Goal: Use online tool/utility: Utilize a website feature to perform a specific function

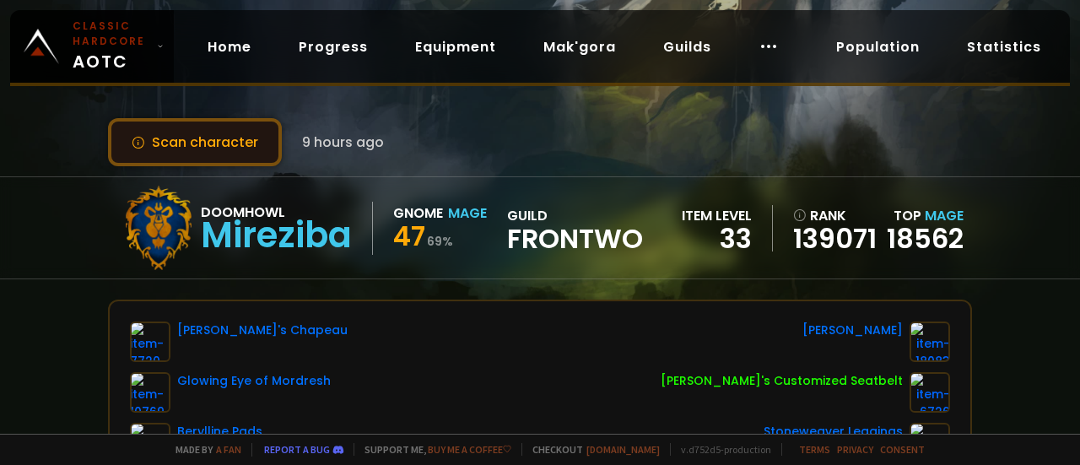
click at [195, 137] on button "Scan character" at bounding box center [195, 142] width 174 height 48
click at [253, 141] on button "Scan character" at bounding box center [195, 142] width 174 height 48
click at [228, 142] on button "Scan character" at bounding box center [195, 142] width 174 height 48
click at [222, 146] on button "Scan character" at bounding box center [195, 142] width 174 height 48
click at [223, 144] on button "Scan character" at bounding box center [195, 142] width 174 height 48
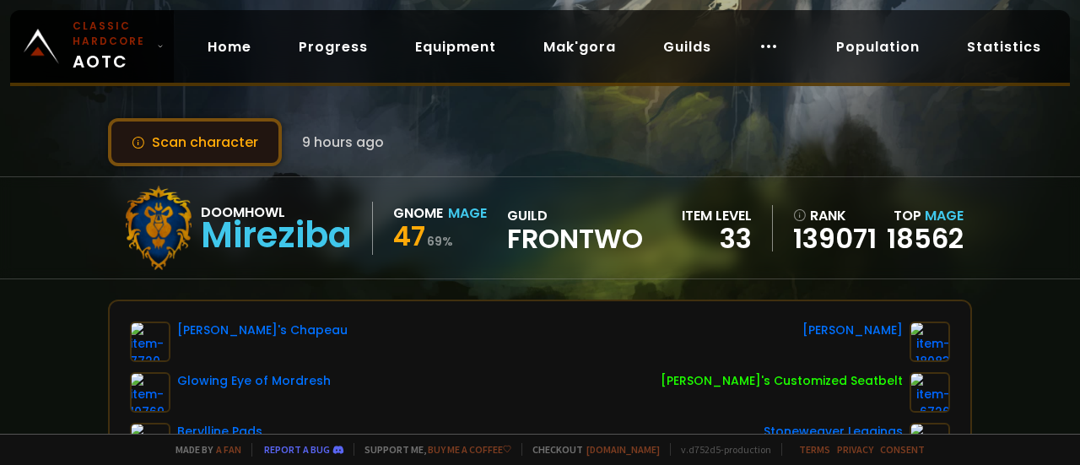
click at [223, 144] on button "Scan character" at bounding box center [195, 142] width 174 height 48
click at [240, 143] on button "Scan character" at bounding box center [195, 142] width 174 height 48
click at [247, 136] on button "Scan character" at bounding box center [195, 142] width 174 height 48
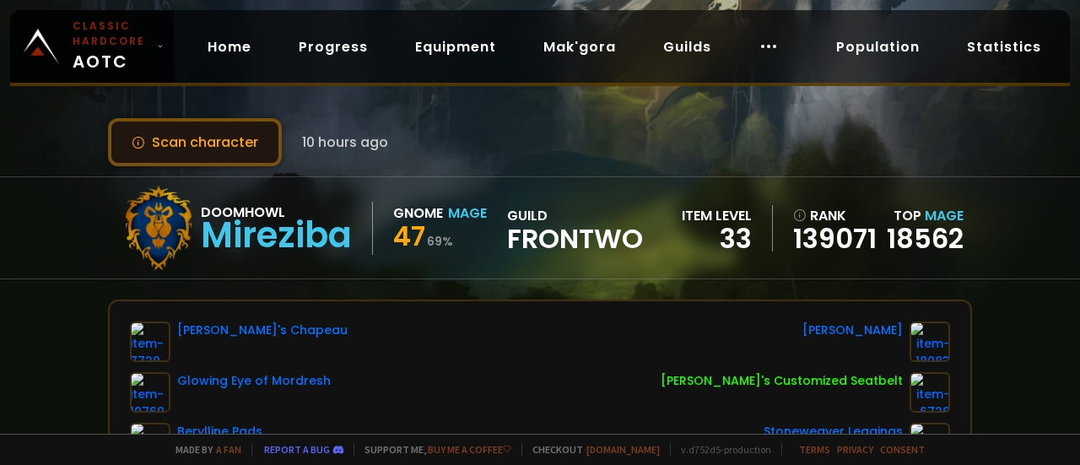
click at [247, 136] on button "Scan character" at bounding box center [195, 142] width 174 height 48
click at [247, 135] on button "Scan character" at bounding box center [195, 142] width 174 height 48
